Goal: Information Seeking & Learning: Understand process/instructions

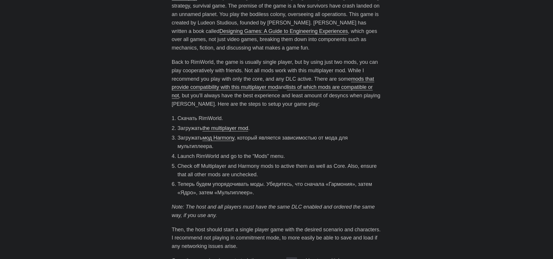
scroll to position [218, 0]
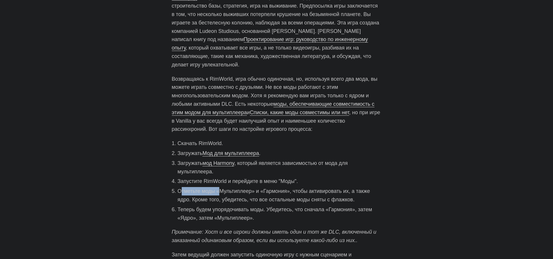
drag, startPoint x: 184, startPoint y: 192, endPoint x: 233, endPoint y: 191, distance: 49.2
click at [222, 191] on li "Отметьте моды «Мультиплеер» и «Гармония», чтобы активировать их, а также ядро. …" at bounding box center [280, 195] width 204 height 17
drag, startPoint x: 253, startPoint y: 191, endPoint x: 291, endPoint y: 190, distance: 37.6
click at [275, 191] on li "Отметьте моды «Мультиплеер» и «Гармония», чтобы активировать их, а также ядро. …" at bounding box center [280, 195] width 204 height 17
drag, startPoint x: 307, startPoint y: 191, endPoint x: 316, endPoint y: 191, distance: 9.0
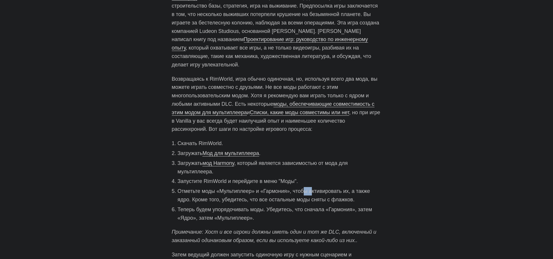
click at [312, 191] on li "Отметьте моды «Мультиплеер» и «Гармония», чтобы активировать их, а также ядро. …" at bounding box center [280, 195] width 204 height 17
click at [352, 191] on li "Отметьте моды «Мультиплеер» и «Гармония», чтобы активировать их, а также ядро. …" at bounding box center [280, 195] width 204 height 17
click at [365, 192] on li "Отметьте моды «Мультиплеер» и «Гармония», чтобы активировать их, а также ядро. …" at bounding box center [280, 195] width 204 height 17
drag, startPoint x: 195, startPoint y: 204, endPoint x: 284, endPoint y: 203, distance: 89.4
click at [237, 204] on ol "Скачать RimWorld. Загружать Мод для мультиплеера . Загружать мод Harmony , кото…" at bounding box center [277, 180] width 210 height 83
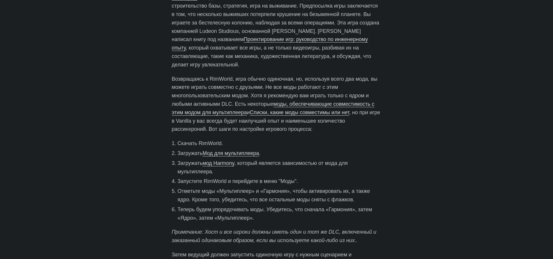
drag, startPoint x: 287, startPoint y: 203, endPoint x: 277, endPoint y: 205, distance: 10.5
click at [284, 204] on li "Отметьте моды «Мультиплеер» и «Гармония», чтобы активировать их, а также ядро. …" at bounding box center [280, 195] width 204 height 17
drag, startPoint x: 227, startPoint y: 211, endPoint x: 315, endPoint y: 211, distance: 88.5
click at [248, 211] on li "Теперь будем упорядочивать моды. Убедитесь, что сначала «Гармония», затем «Ядро…" at bounding box center [280, 213] width 204 height 17
drag, startPoint x: 315, startPoint y: 211, endPoint x: 322, endPoint y: 211, distance: 6.4
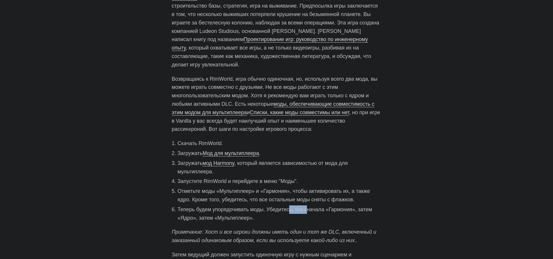
click at [318, 211] on li "Теперь будем упорядочивать моды. Убедитесь, что сначала «Гармония», затем «Ядро…" at bounding box center [280, 213] width 204 height 17
click at [338, 209] on li "Теперь будем упорядочивать моды. Убедитесь, что сначала «Гармония», затем «Ядро…" at bounding box center [280, 213] width 204 height 17
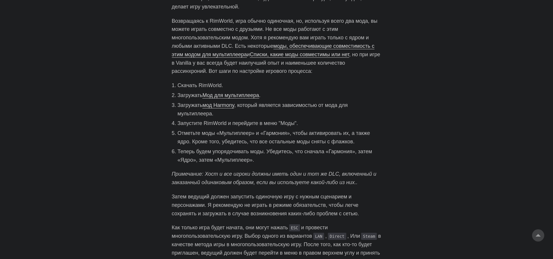
scroll to position [276, 0]
drag, startPoint x: 203, startPoint y: 174, endPoint x: 249, endPoint y: 174, distance: 45.7
click at [242, 174] on em "Примечание: Хост и все игроки должны иметь один и тот же DLC, включенный и зака…" at bounding box center [274, 178] width 205 height 14
drag, startPoint x: 264, startPoint y: 174, endPoint x: 300, endPoint y: 174, distance: 36.4
click at [290, 174] on em "Примечание: Хост и все игроки должны иметь один и тот же DLC, включенный и зака…" at bounding box center [274, 178] width 205 height 14
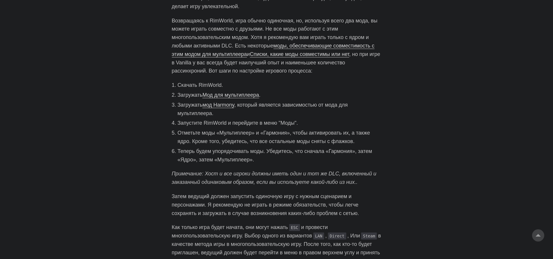
click at [316, 175] on em "Примечание: Хост и все игроки должны иметь один и тот же DLC, включенный и зака…" at bounding box center [274, 178] width 205 height 14
drag, startPoint x: 331, startPoint y: 236, endPoint x: 347, endPoint y: 237, distance: 16.3
click at [342, 237] on p "Как только игра будет начата, они могут нажать ESC и провести многопользователь…" at bounding box center [277, 244] width 210 height 42
click at [373, 236] on code "Steam" at bounding box center [369, 235] width 16 height 7
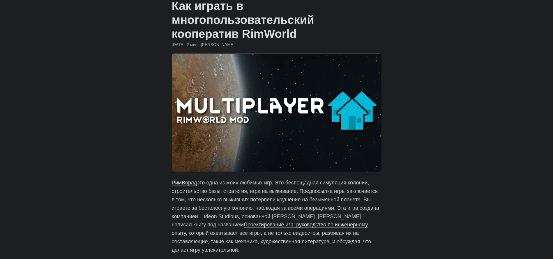
scroll to position [6, 0]
